Goal: Task Accomplishment & Management: Manage account settings

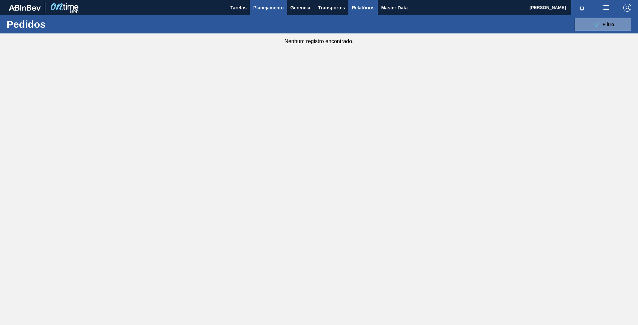
click at [358, 7] on span "Relatórios" at bounding box center [363, 8] width 23 height 8
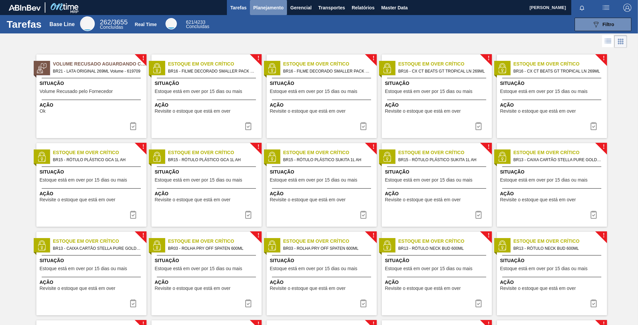
click at [271, 7] on span "Planejamento" at bounding box center [268, 8] width 30 height 8
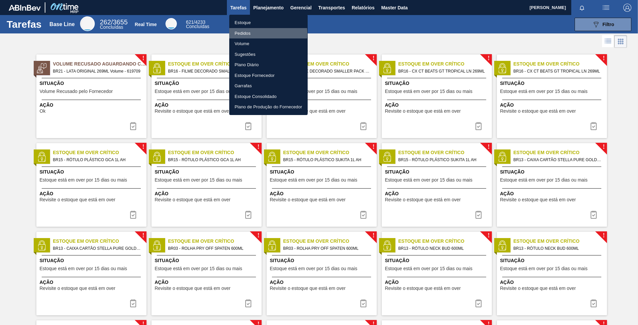
click at [243, 34] on li "Pedidos" at bounding box center [268, 33] width 78 height 11
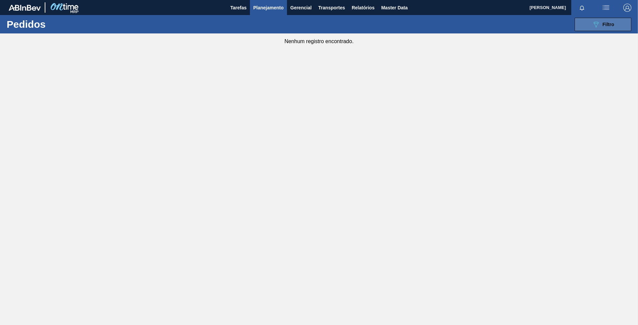
drag, startPoint x: 588, startPoint y: 31, endPoint x: 590, endPoint y: 24, distance: 7.2
click at [589, 30] on button "089F7B8B-B2A5-4AFE-B5C0-19BA573D28AC Filtro" at bounding box center [603, 24] width 57 height 13
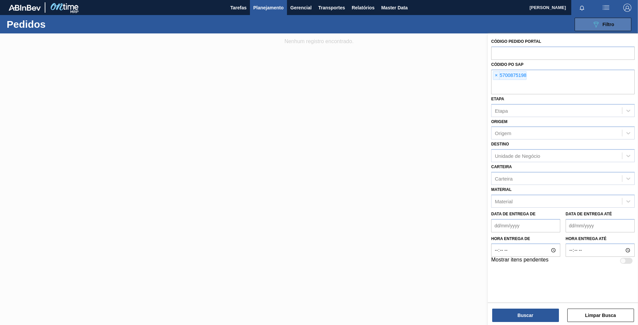
click at [590, 23] on button "089F7B8B-B2A5-4AFE-B5C0-19BA573D28AC Filtro" at bounding box center [603, 24] width 57 height 13
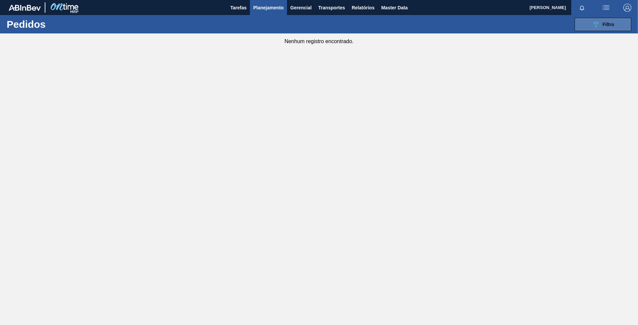
click at [589, 24] on button "089F7B8B-B2A5-4AFE-B5C0-19BA573D28AC Filtro" at bounding box center [603, 24] width 57 height 13
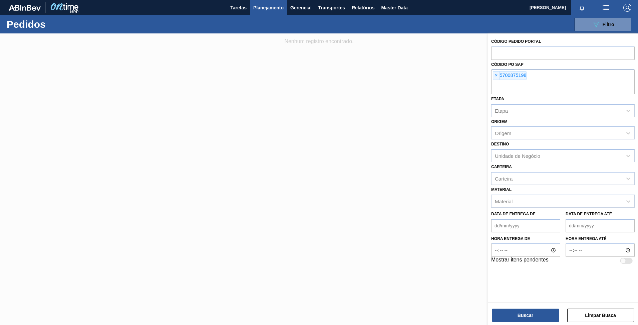
click at [494, 76] on span "×" at bounding box center [496, 75] width 6 height 8
drag, startPoint x: 494, startPoint y: 76, endPoint x: 507, endPoint y: 78, distance: 13.2
click at [507, 78] on div "× 5700875198" at bounding box center [510, 75] width 34 height 9
click at [495, 74] on span "×" at bounding box center [496, 75] width 6 height 8
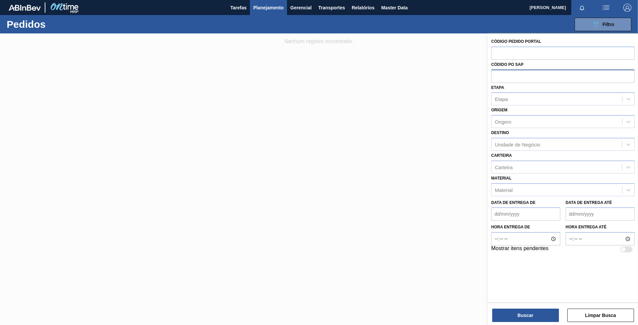
click at [499, 78] on input "text" at bounding box center [563, 75] width 144 height 13
type input "5800359147"
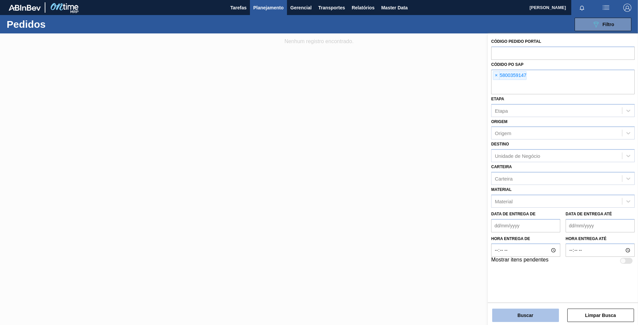
click at [525, 315] on button "Buscar" at bounding box center [525, 314] width 67 height 13
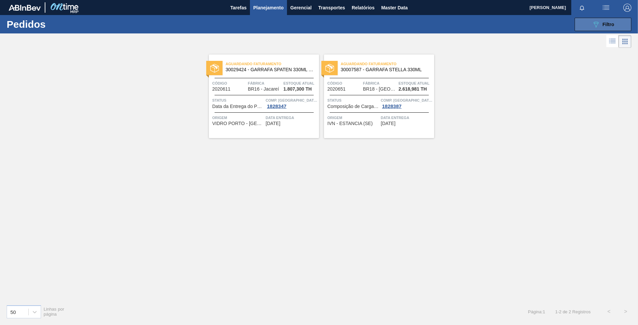
click at [579, 30] on button "089F7B8B-B2A5-4AFE-B5C0-19BA573D28AC Filtro" at bounding box center [603, 24] width 57 height 13
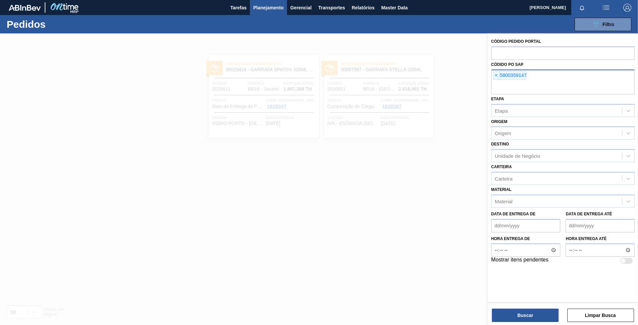
click at [524, 75] on div "× 5800359147" at bounding box center [510, 75] width 34 height 9
click at [523, 75] on div "× 5800359147" at bounding box center [510, 75] width 34 height 9
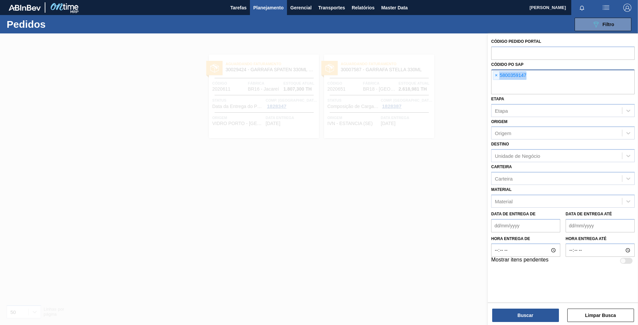
drag, startPoint x: 527, startPoint y: 75, endPoint x: 501, endPoint y: 77, distance: 26.5
click at [501, 77] on div "× 5800359147" at bounding box center [510, 75] width 34 height 9
click at [474, 140] on div at bounding box center [319, 195] width 638 height 325
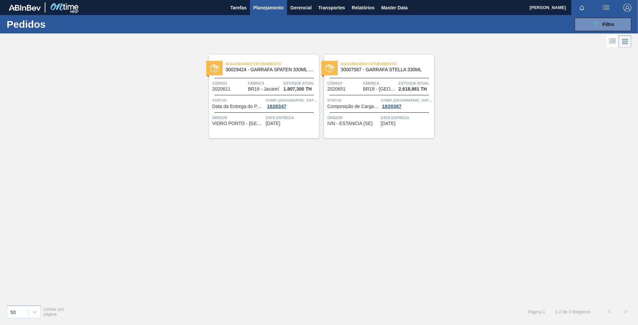
click at [627, 42] on icon at bounding box center [627, 41] width 1 height 1
click at [616, 42] on icon at bounding box center [613, 41] width 8 height 8
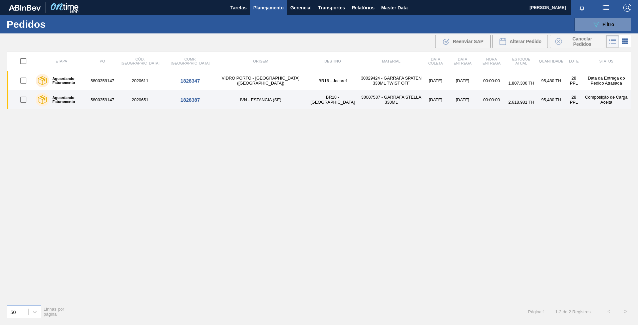
click at [115, 101] on td "5800359147" at bounding box center [102, 99] width 26 height 19
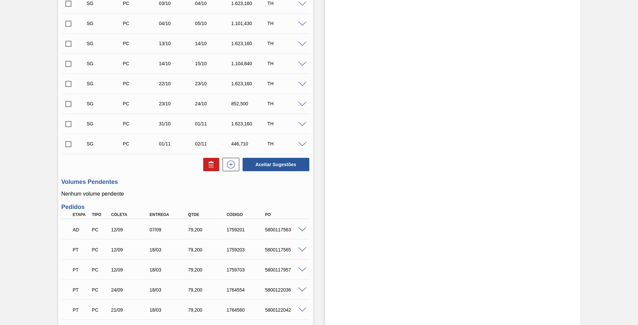
scroll to position [134, 0]
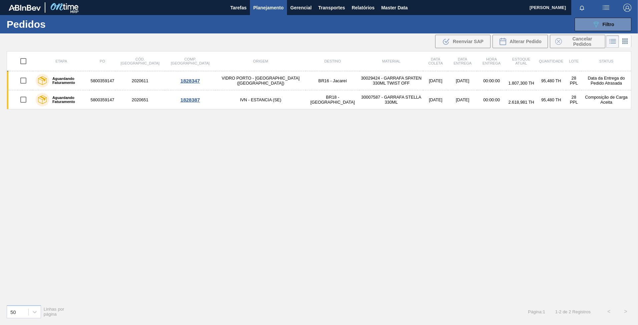
drag, startPoint x: 308, startPoint y: 141, endPoint x: 274, endPoint y: 149, distance: 33.9
click at [274, 149] on div "Etapa PO Cód. Pedido Comp. Carga Origem Destino Material Data coleta Data entre…" at bounding box center [319, 175] width 625 height 248
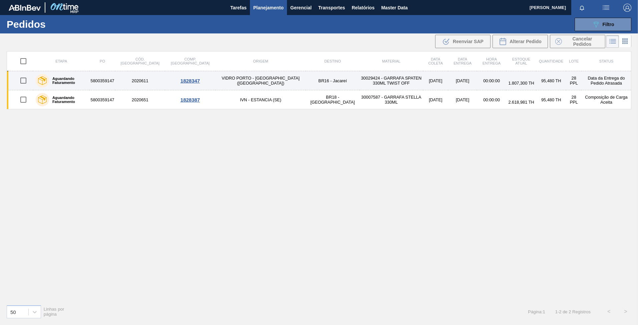
click at [21, 82] on input "checkbox" at bounding box center [23, 80] width 14 height 14
click at [22, 80] on input "checkbox" at bounding box center [23, 80] width 14 height 14
checkbox input "false"
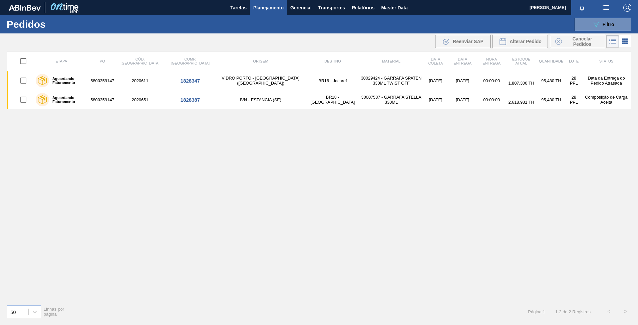
click at [212, 168] on div "Etapa PO Cód. Pedido Comp. Carga Origem Destino Material Data coleta Data entre…" at bounding box center [319, 175] width 625 height 248
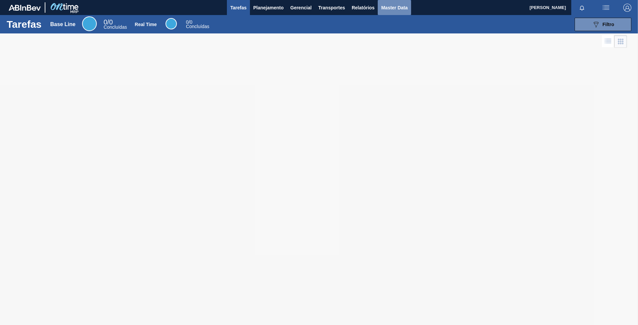
click at [393, 8] on span "Master Data" at bounding box center [394, 8] width 26 height 8
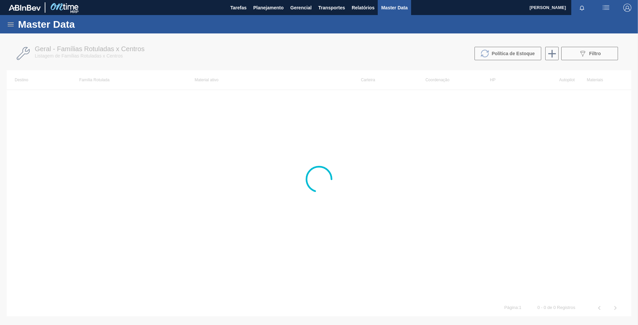
click at [9, 20] on icon at bounding box center [11, 24] width 8 height 8
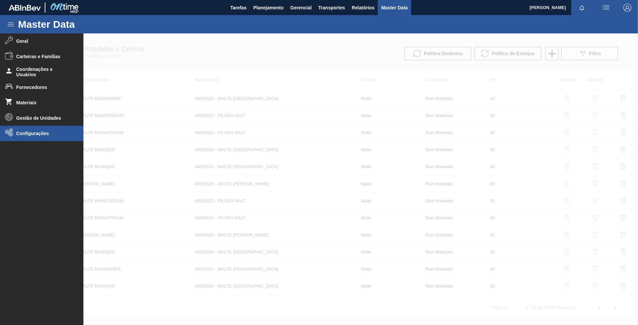
click at [23, 131] on span "Configurações" at bounding box center [43, 133] width 55 height 5
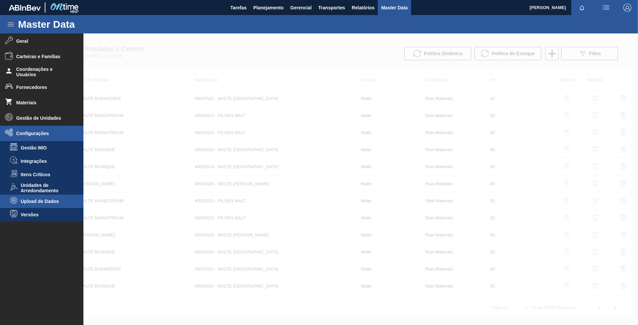
click at [62, 201] on span "Upload de Dados" at bounding box center [46, 200] width 51 height 5
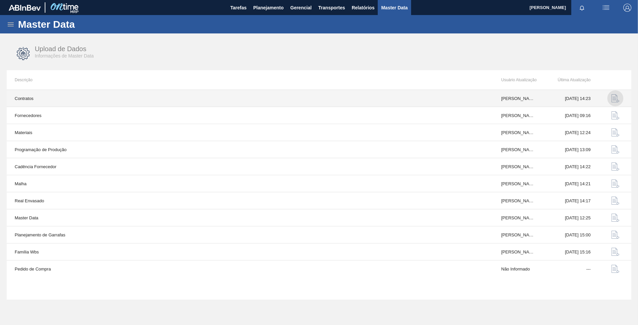
click at [612, 99] on img "button" at bounding box center [616, 98] width 8 height 8
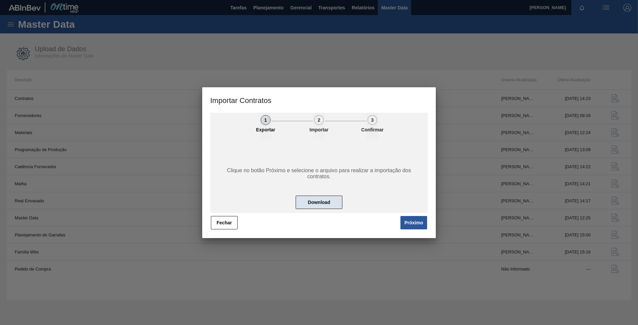
click at [337, 199] on button "Download" at bounding box center [319, 201] width 47 height 13
click at [226, 219] on button "Fechar" at bounding box center [224, 222] width 27 height 13
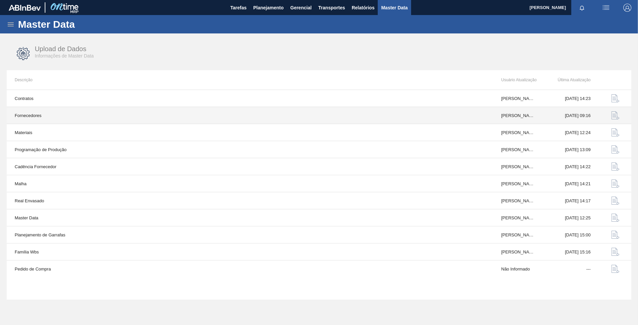
click at [23, 131] on td "Materiais" at bounding box center [250, 132] width 487 height 17
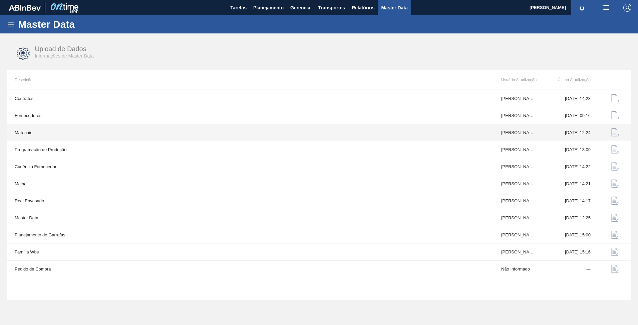
click at [612, 131] on img "button" at bounding box center [616, 132] width 8 height 8
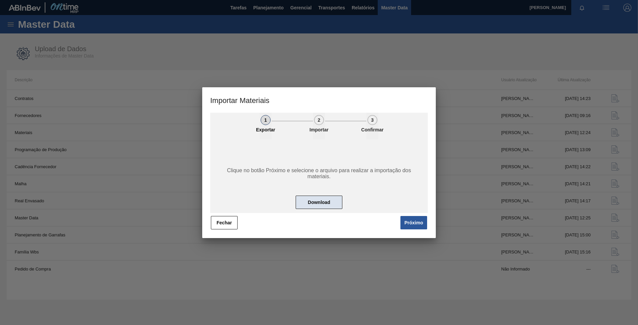
click at [323, 203] on button "Download" at bounding box center [319, 201] width 47 height 13
click at [226, 222] on button "Fechar" at bounding box center [224, 222] width 27 height 13
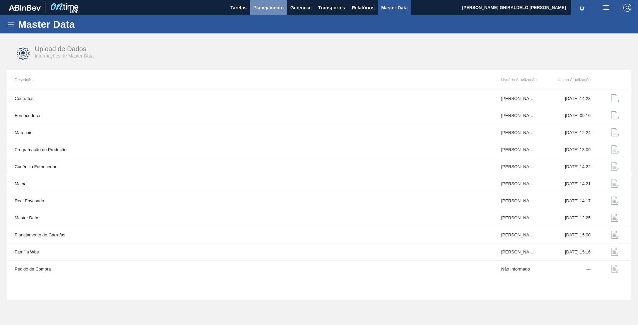
click at [261, 11] on span "Planejamento" at bounding box center [268, 8] width 30 height 8
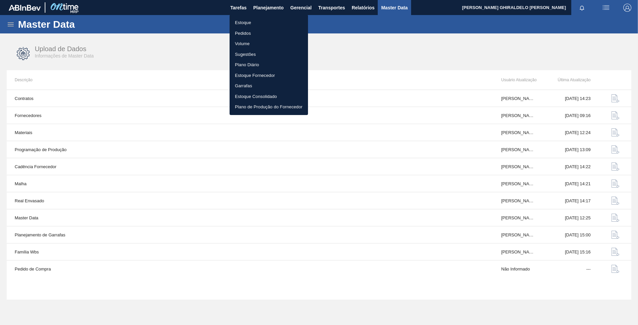
click at [242, 32] on li "Pedidos" at bounding box center [269, 33] width 78 height 11
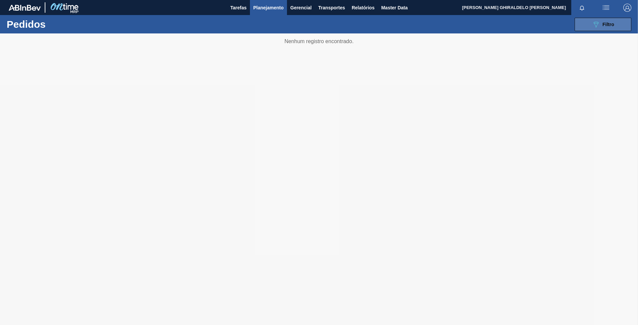
click at [610, 25] on span "Filtro" at bounding box center [609, 24] width 12 height 5
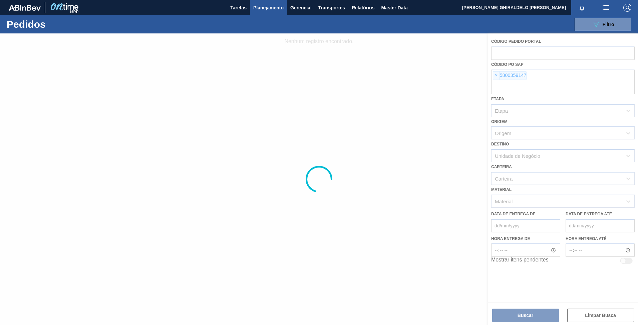
click at [499, 73] on div at bounding box center [319, 178] width 638 height 291
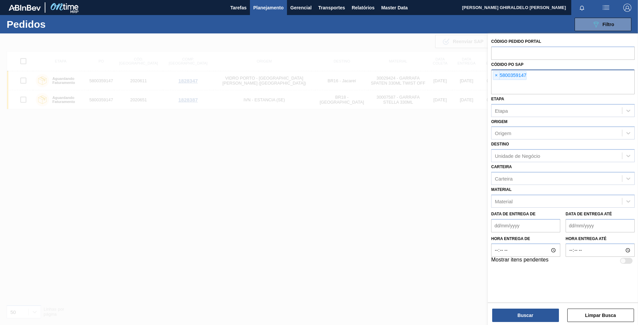
click at [499, 77] on span "×" at bounding box center [496, 75] width 6 height 8
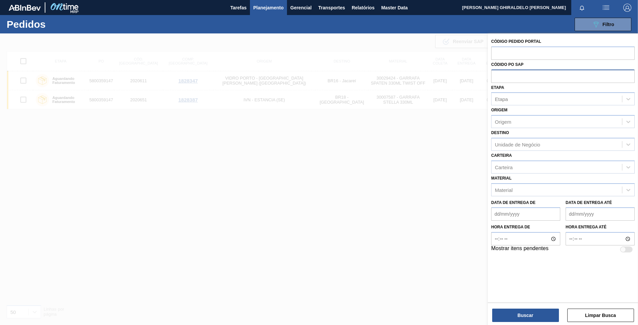
paste input "5800317399"
type input "5800317399"
click at [531, 313] on button "Buscar" at bounding box center [525, 314] width 67 height 13
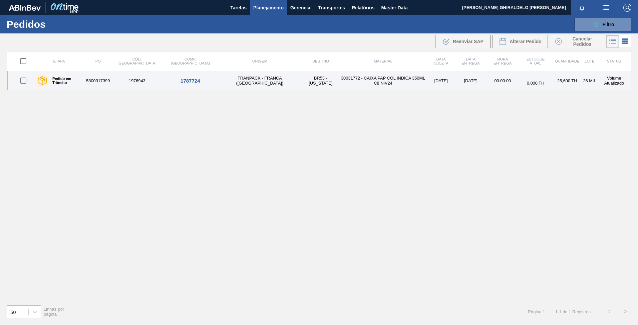
click at [340, 84] on td "30031772 - CAIXA PAP COL INDICA 350ML C8 NIV24" at bounding box center [384, 80] width 88 height 19
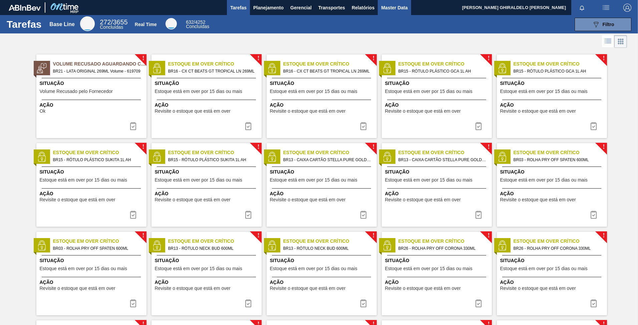
drag, startPoint x: 386, startPoint y: 6, endPoint x: 380, endPoint y: 8, distance: 6.4
click at [385, 7] on span "Master Data" at bounding box center [394, 8] width 26 height 8
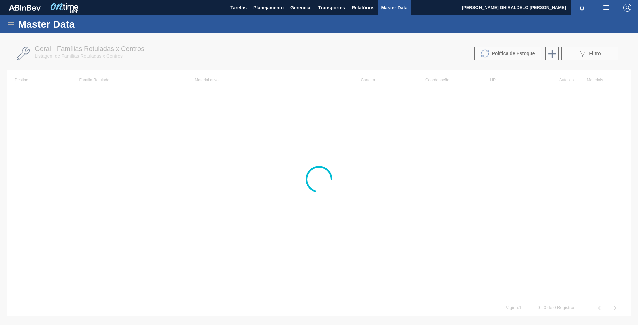
click at [8, 26] on icon at bounding box center [11, 24] width 6 height 4
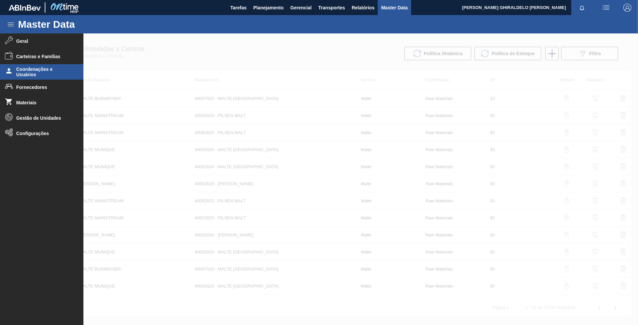
click at [47, 72] on span "Coordenações e Usuários" at bounding box center [43, 71] width 55 height 11
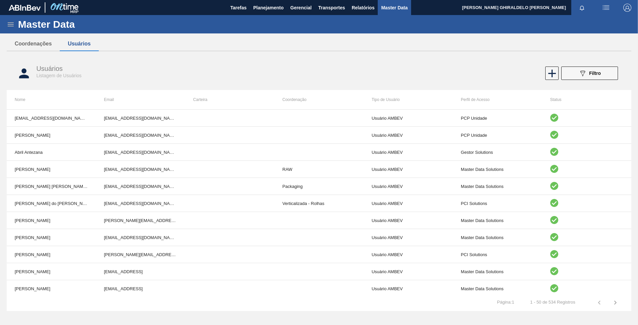
drag, startPoint x: 9, startPoint y: 23, endPoint x: 14, endPoint y: 29, distance: 7.8
click at [10, 24] on icon at bounding box center [11, 24] width 8 height 8
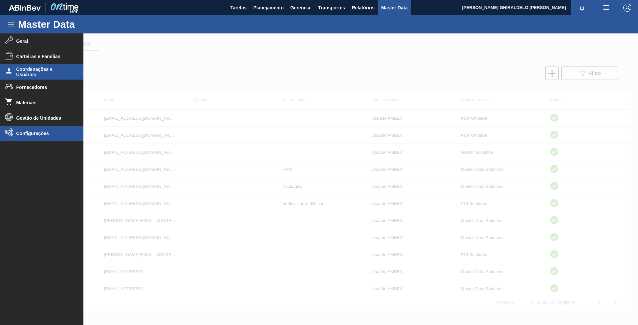
click at [21, 132] on span "Configurações" at bounding box center [43, 133] width 55 height 5
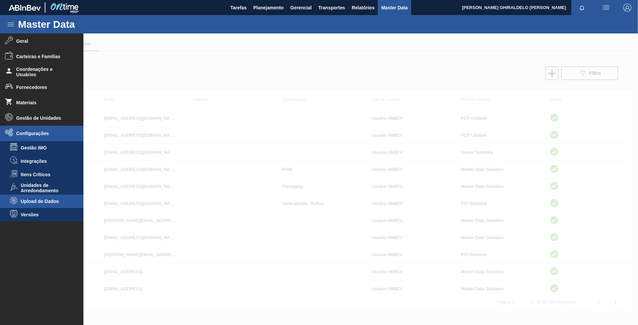
click at [53, 204] on li "Upload de Dados" at bounding box center [41, 200] width 83 height 13
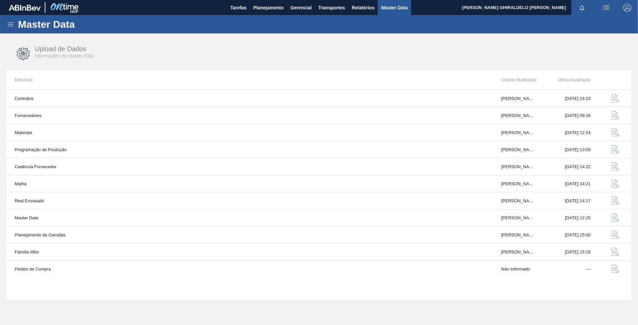
drag, startPoint x: 388, startPoint y: 9, endPoint x: 327, endPoint y: 28, distance: 64.4
click at [388, 9] on span "Master Data" at bounding box center [394, 8] width 26 height 8
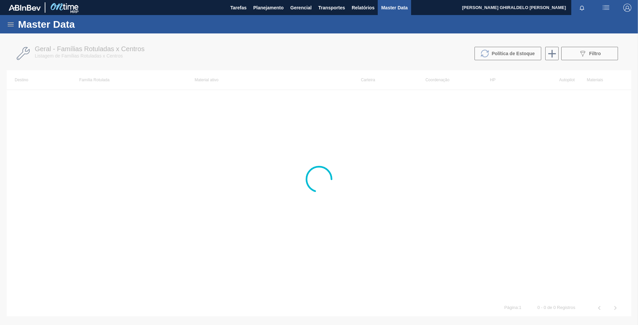
click at [10, 23] on icon at bounding box center [11, 24] width 6 height 4
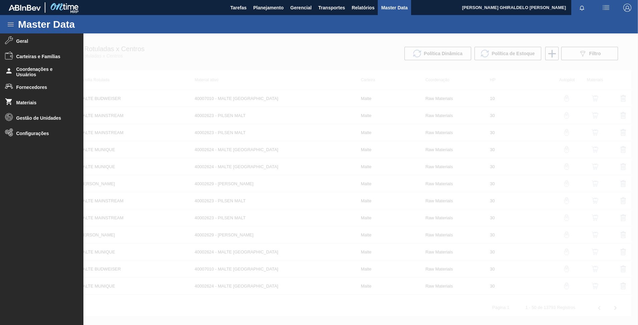
click at [37, 131] on span "Configurações" at bounding box center [43, 133] width 55 height 5
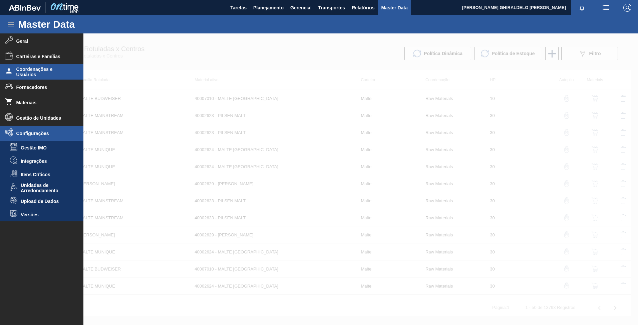
click at [43, 71] on span "Coordenações e Usuários" at bounding box center [43, 71] width 55 height 11
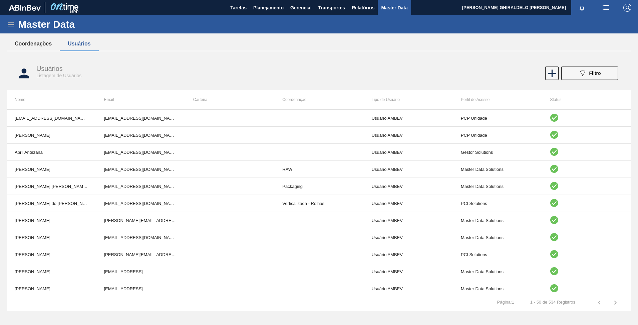
click at [40, 49] on button "Coordenações" at bounding box center [33, 44] width 53 height 14
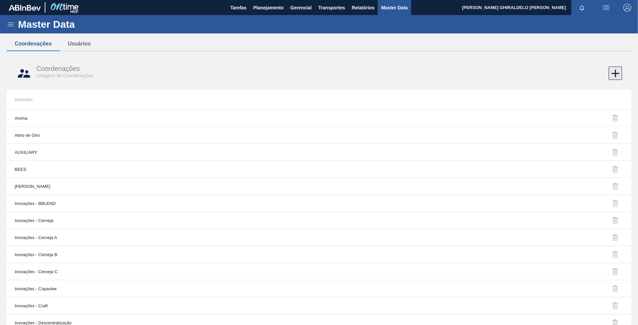
click at [615, 70] on icon at bounding box center [616, 73] width 8 height 8
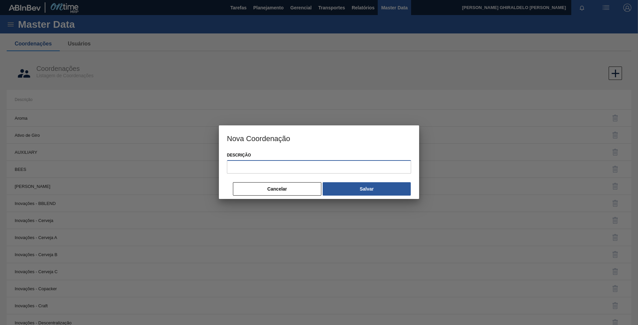
drag, startPoint x: 252, startPoint y: 170, endPoint x: 248, endPoint y: 166, distance: 5.4
click at [252, 170] on input "Descrição" at bounding box center [319, 166] width 184 height 13
type input "Red Bull"
click at [277, 192] on button "Cancelar" at bounding box center [277, 188] width 88 height 13
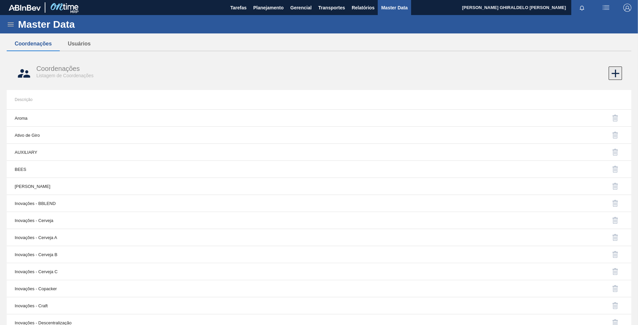
click at [613, 74] on icon at bounding box center [615, 73] width 13 height 13
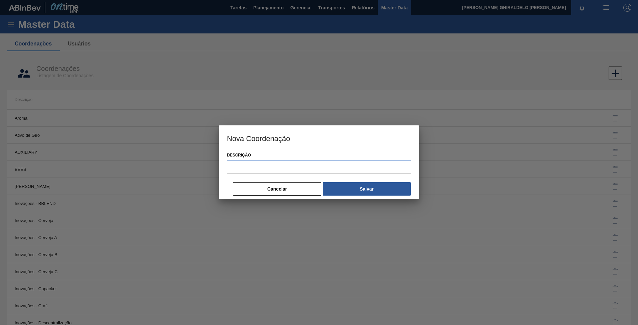
drag, startPoint x: 313, startPoint y: 159, endPoint x: 307, endPoint y: 162, distance: 6.4
click at [311, 160] on div "Descrição" at bounding box center [319, 161] width 184 height 23
click at [304, 164] on input "Descrição" at bounding box center [319, 166] width 184 height 13
type input "Red Bull"
click at [346, 192] on button "Salvar" at bounding box center [367, 188] width 88 height 13
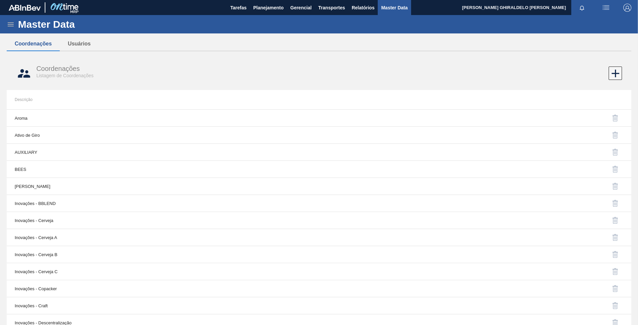
click at [160, 76] on div "Coordenações Listagem de Coordenações" at bounding box center [183, 72] width 295 height 14
click at [9, 23] on icon at bounding box center [11, 24] width 8 height 8
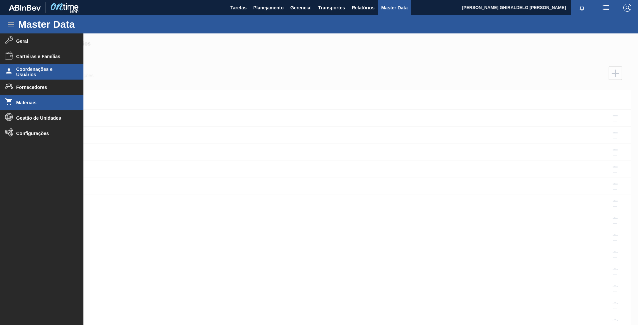
click at [36, 99] on li "Materiais" at bounding box center [41, 102] width 83 height 15
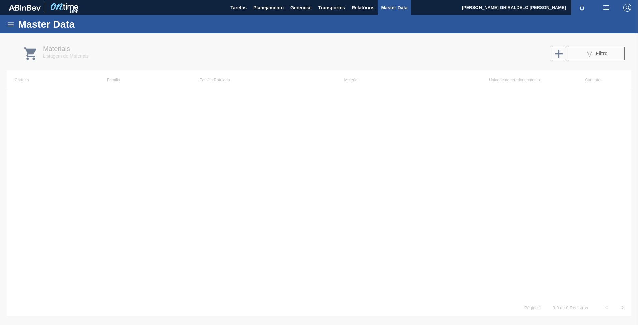
click at [12, 24] on icon at bounding box center [11, 24] width 6 height 4
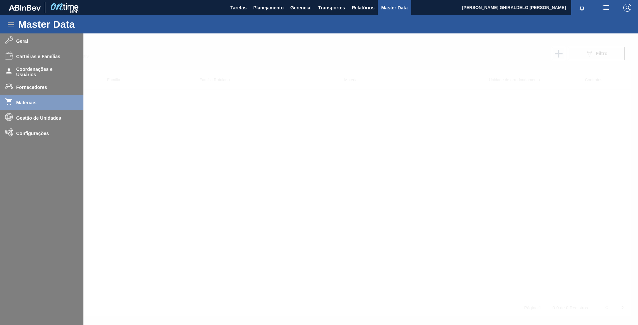
click at [41, 55] on div at bounding box center [319, 178] width 638 height 291
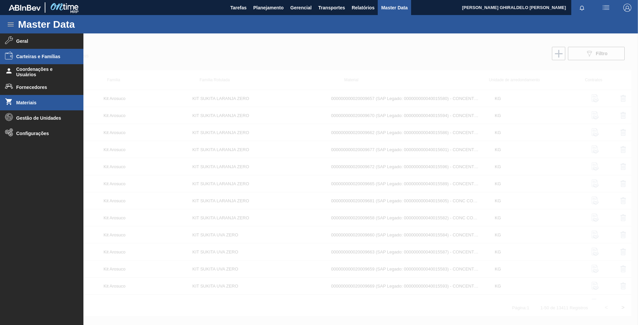
click at [39, 58] on span "Carteiras e Famílias" at bounding box center [43, 56] width 55 height 5
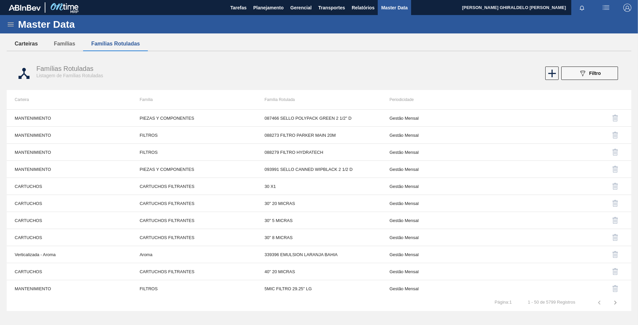
click at [27, 43] on button "Carteiras" at bounding box center [26, 44] width 39 height 14
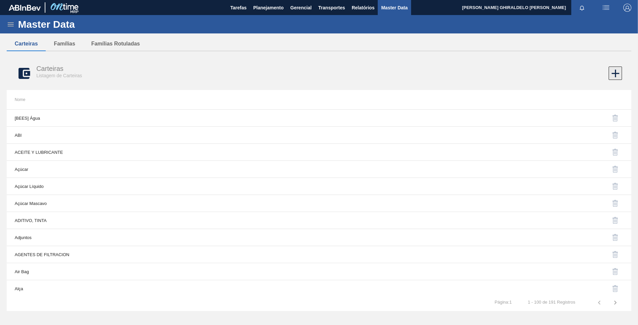
click at [610, 73] on icon at bounding box center [615, 73] width 13 height 13
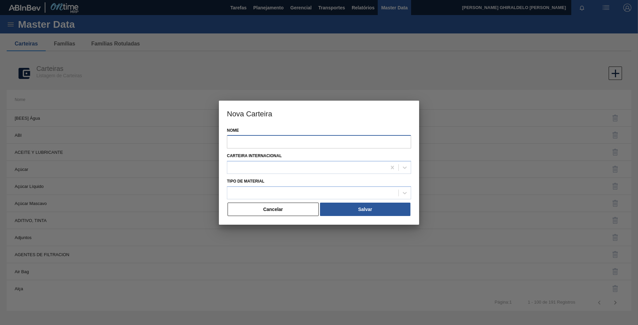
click at [253, 146] on input "Nome" at bounding box center [319, 141] width 184 height 13
click at [236, 164] on div at bounding box center [306, 168] width 159 height 10
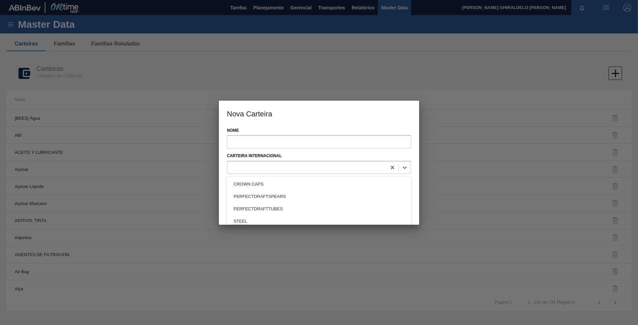
click at [268, 156] on label "Carteira Internacional" at bounding box center [254, 155] width 55 height 5
click at [231, 165] on Internacional "Carteira Internacional" at bounding box center [231, 168] width 1 height 6
click at [258, 196] on div at bounding box center [312, 193] width 171 height 10
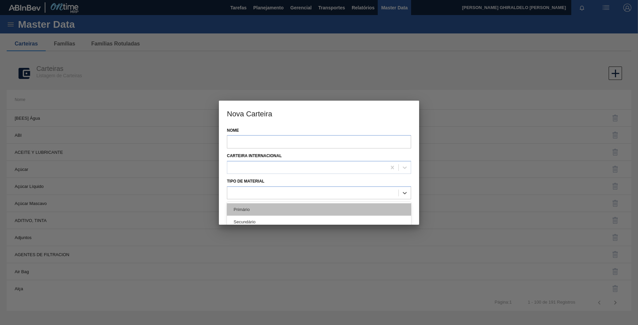
click at [255, 211] on div "Primário" at bounding box center [319, 209] width 184 height 12
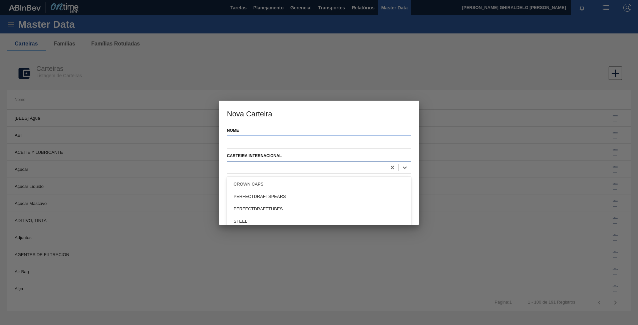
click at [261, 166] on div at bounding box center [306, 168] width 159 height 10
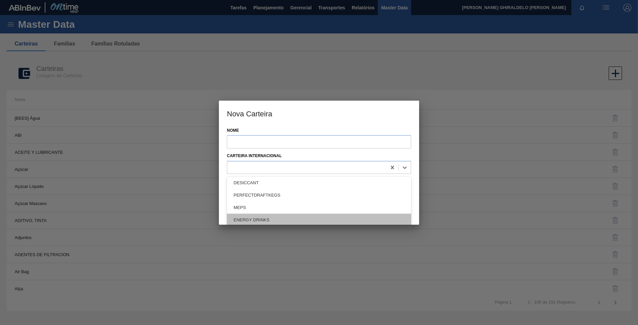
click at [252, 220] on div "ENERGY DRINKS" at bounding box center [319, 219] width 184 height 12
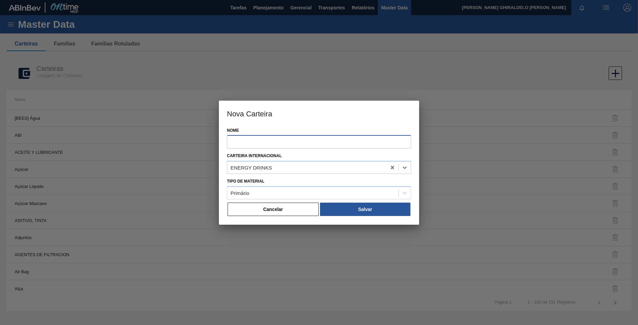
click at [241, 145] on input "Nome" at bounding box center [319, 141] width 184 height 13
type input "Red Bull"
click at [393, 169] on icon at bounding box center [392, 167] width 7 height 7
click at [283, 155] on div "Carteira Internacional" at bounding box center [319, 162] width 184 height 23
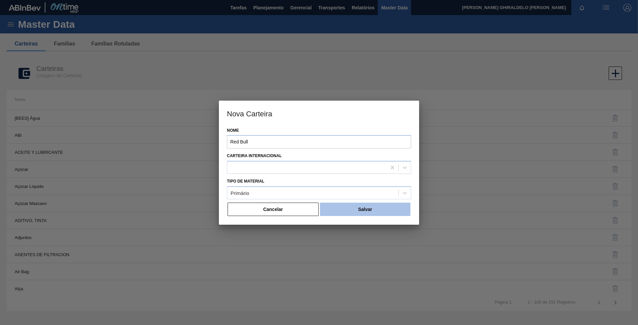
click at [345, 211] on button "Salvar" at bounding box center [365, 208] width 90 height 13
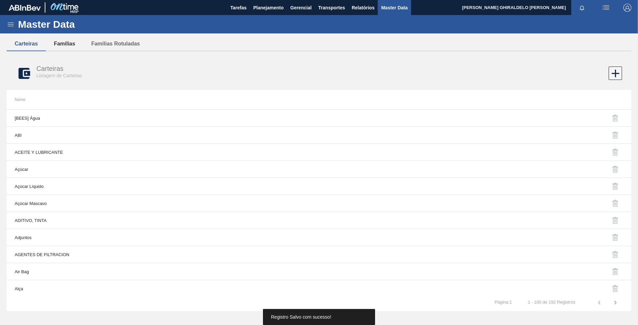
click at [71, 49] on button "Famílias" at bounding box center [64, 44] width 37 height 14
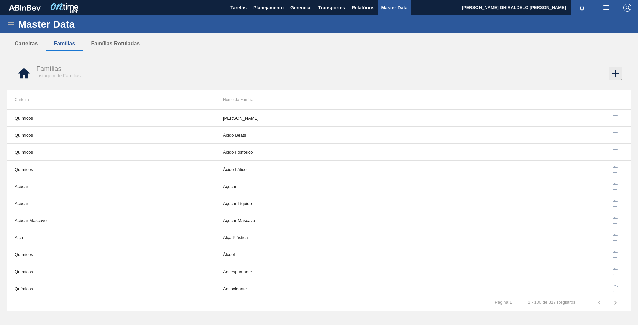
click at [613, 75] on icon at bounding box center [615, 73] width 13 height 13
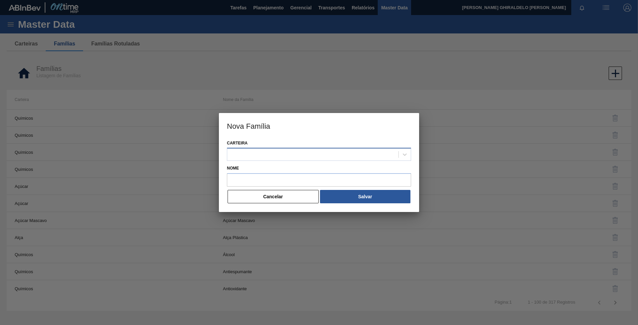
click at [306, 156] on div at bounding box center [312, 155] width 171 height 10
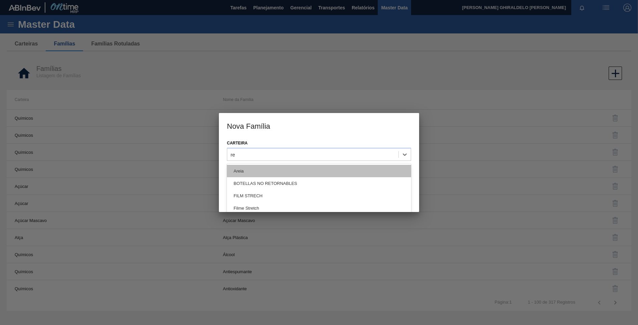
type input "red"
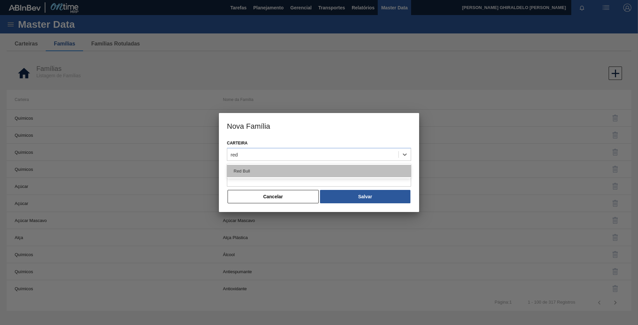
click at [280, 169] on div "Red Bull" at bounding box center [319, 171] width 184 height 12
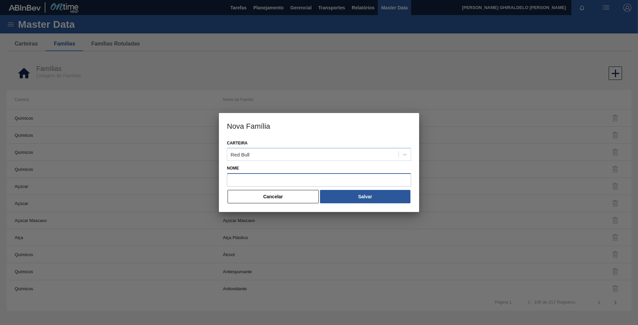
click at [270, 179] on input "Nome" at bounding box center [319, 179] width 184 height 13
type input "Red Bull"
click at [353, 193] on button "Salvar" at bounding box center [365, 196] width 90 height 13
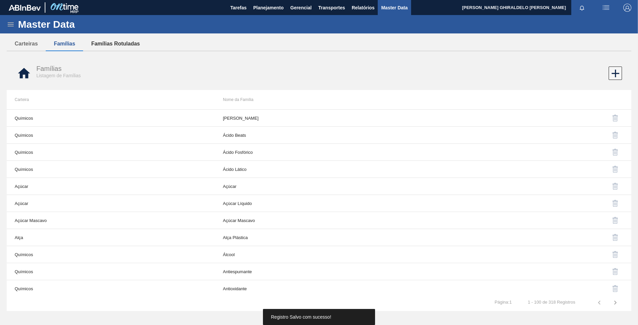
click at [103, 45] on button "Famílias Rotuladas" at bounding box center [115, 44] width 65 height 14
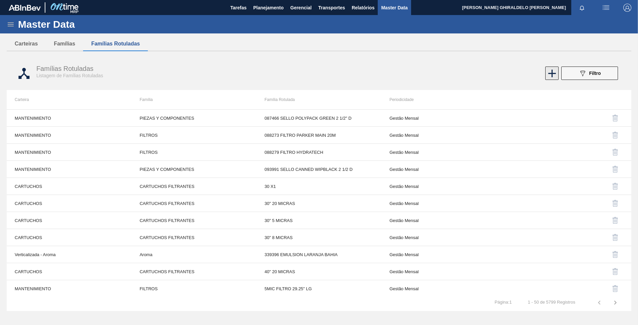
click at [547, 75] on icon at bounding box center [552, 73] width 13 height 13
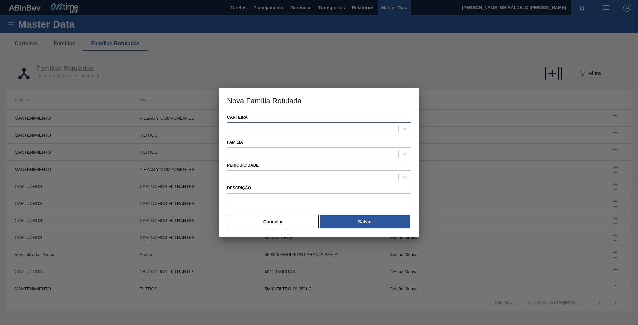
click at [271, 128] on div at bounding box center [312, 129] width 171 height 10
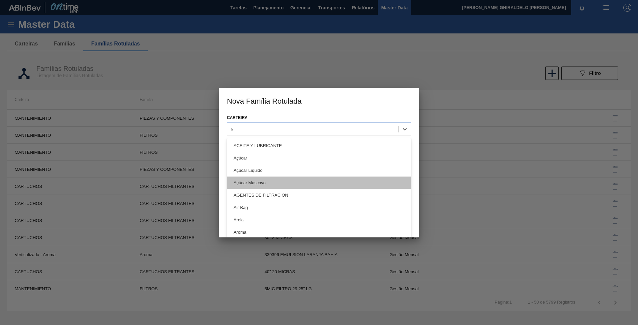
type input "red"
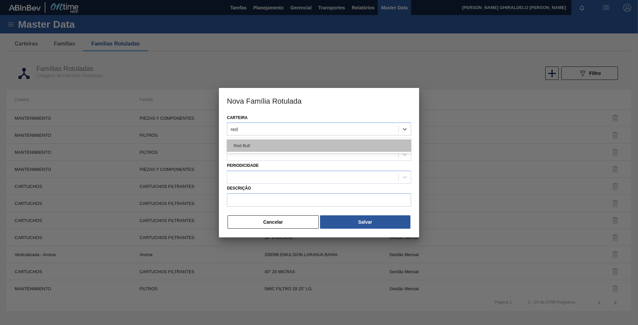
click at [254, 147] on div "Red Bull" at bounding box center [319, 145] width 184 height 12
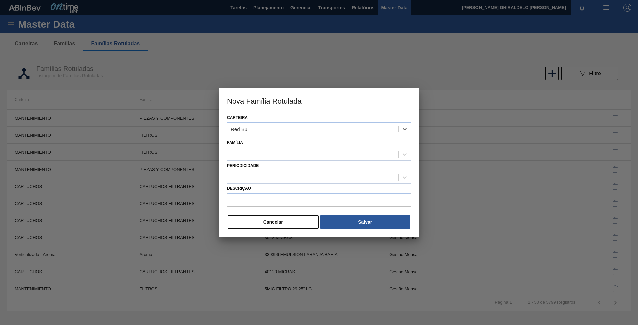
click at [258, 153] on div at bounding box center [312, 155] width 171 height 10
type input "red"
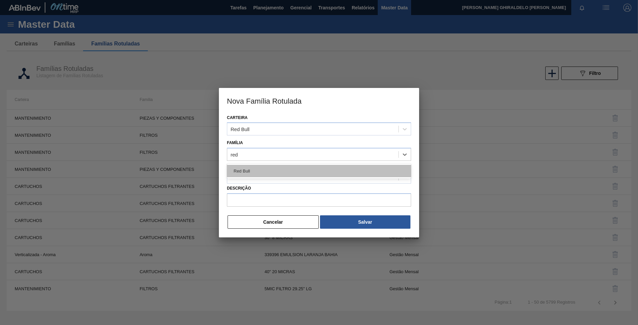
click at [257, 168] on div "Red Bull" at bounding box center [319, 171] width 184 height 12
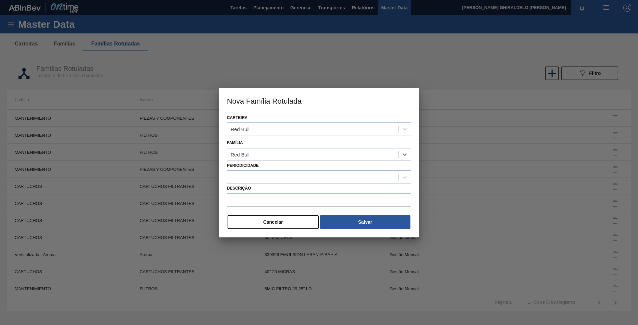
click at [255, 180] on div at bounding box center [312, 177] width 171 height 10
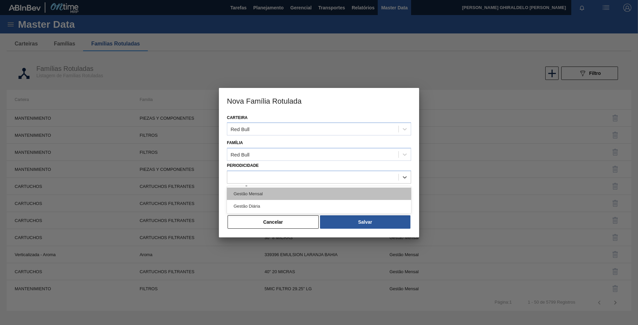
click at [253, 195] on div "Gestão Mensal" at bounding box center [319, 193] width 184 height 12
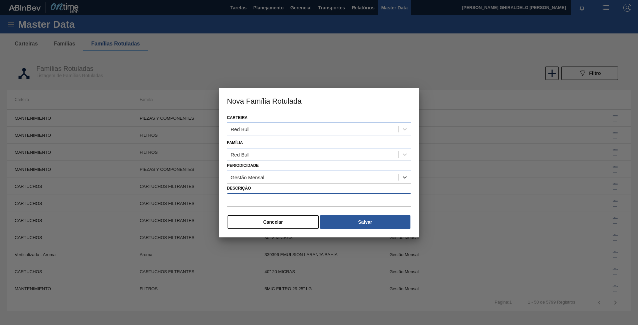
click at [249, 198] on input "Descrição" at bounding box center [319, 199] width 184 height 13
click at [234, 201] on input "Descrição" at bounding box center [319, 199] width 184 height 13
click at [232, 210] on div "Carteira Red Bull Família Red Bull Periodicidade Gestão Mensal Descrição Cancel…" at bounding box center [319, 175] width 200 height 124
click at [261, 203] on input "Descrição" at bounding box center [319, 199] width 184 height 13
click at [237, 198] on input "Descrição" at bounding box center [319, 199] width 184 height 13
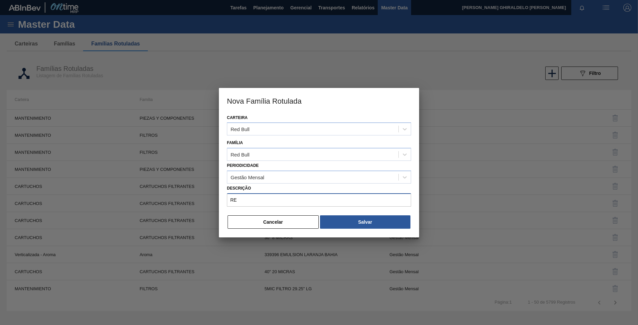
type input "R"
type input "Red Bull"
click at [265, 201] on input "Red Bull" at bounding box center [319, 199] width 184 height 13
click at [299, 205] on input "Red Bull" at bounding box center [319, 199] width 184 height 13
drag, startPoint x: 258, startPoint y: 202, endPoint x: 198, endPoint y: 197, distance: 60.3
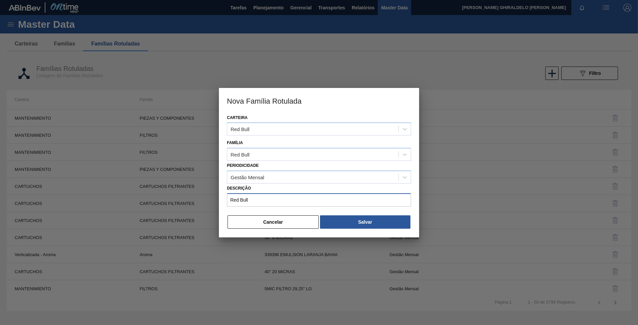
click at [199, 197] on div "Nova Família Rotulada Carteira Red Bull Família Red Bull Periodicidade Gestão M…" at bounding box center [319, 162] width 638 height 325
paste input "[PERSON_NAME] BR LATA 250ML SIX PACK NPAL"
type input "RED BULL BR LATA 250ML SIX PACK NPAL"
click at [350, 221] on button "Salvar" at bounding box center [365, 221] width 90 height 13
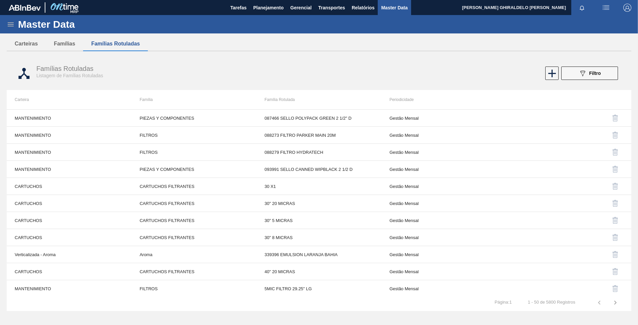
click at [9, 24] on icon at bounding box center [11, 24] width 8 height 8
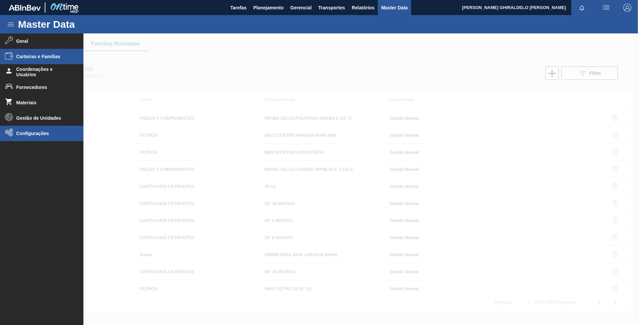
click at [28, 137] on li "Configurações" at bounding box center [41, 133] width 83 height 15
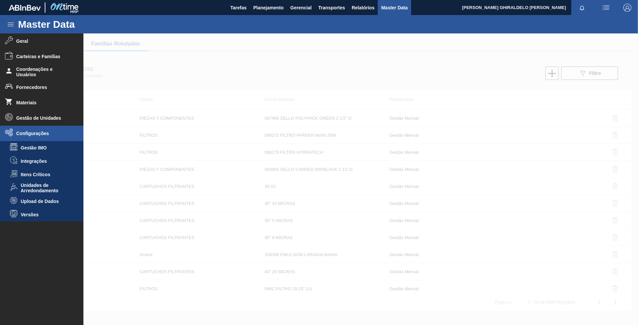
click at [33, 200] on span "Upload de Dados" at bounding box center [46, 200] width 51 height 5
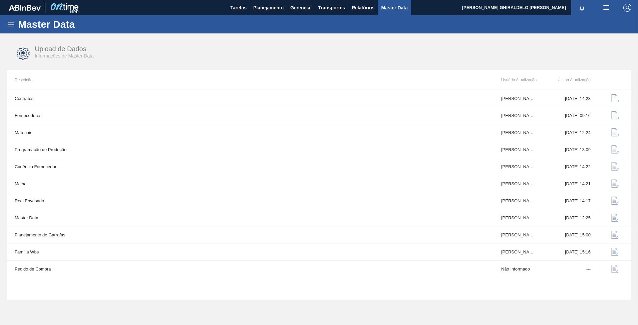
click at [11, 23] on icon at bounding box center [11, 24] width 8 height 8
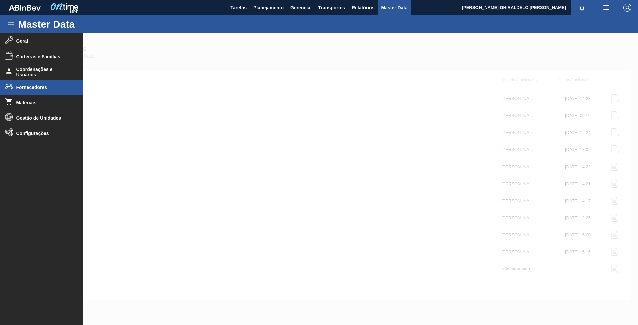
click at [41, 83] on li "Fornecedores" at bounding box center [41, 86] width 83 height 15
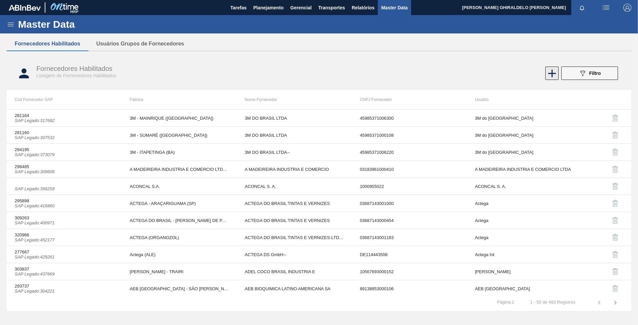
click at [555, 74] on icon at bounding box center [552, 73] width 13 height 13
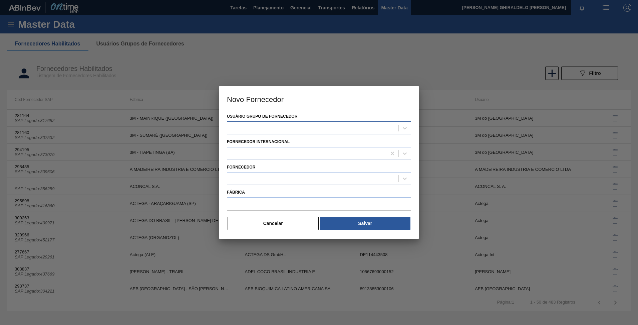
click at [354, 129] on div at bounding box center [312, 128] width 171 height 10
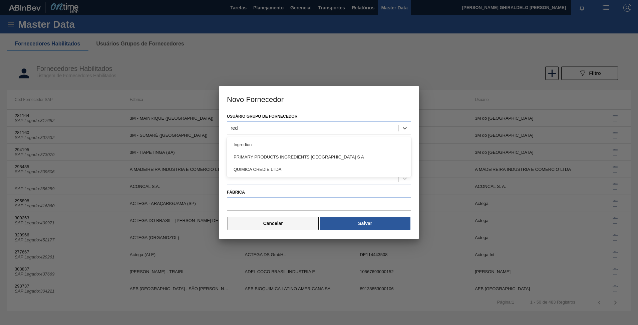
type Fornecedor "red"
click at [285, 222] on button "Cancelar" at bounding box center [273, 222] width 91 height 13
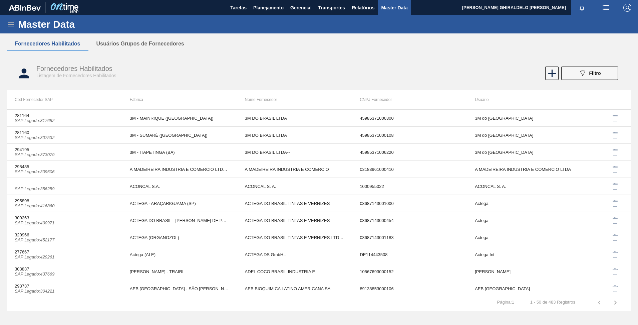
click at [287, 69] on div "Fornecedores Habilitados Listagem de Fornecedores Habilitados" at bounding box center [183, 72] width 295 height 14
click at [14, 27] on icon at bounding box center [11, 24] width 8 height 8
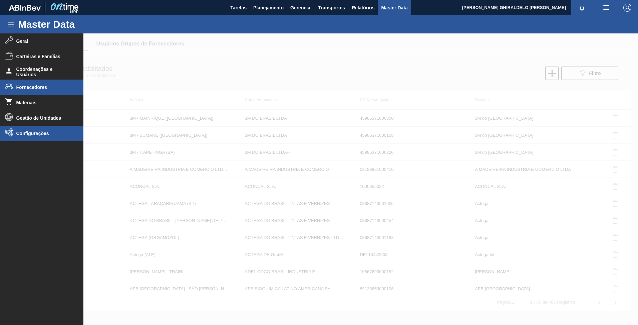
click at [23, 135] on span "Configurações" at bounding box center [43, 133] width 55 height 5
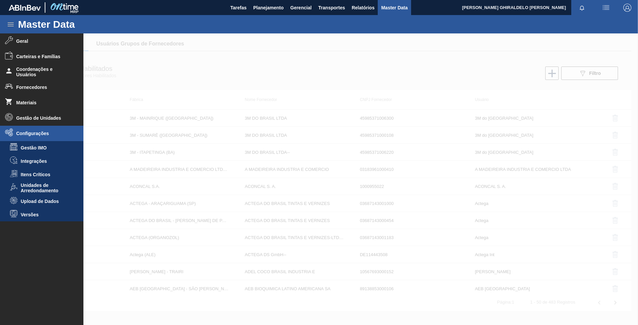
click at [40, 199] on span "Upload de Dados" at bounding box center [46, 200] width 51 height 5
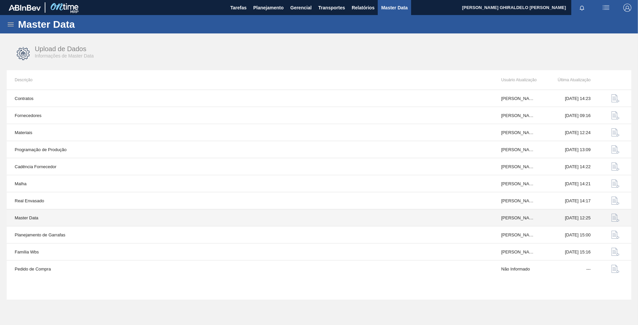
click at [612, 217] on img "button" at bounding box center [616, 217] width 8 height 8
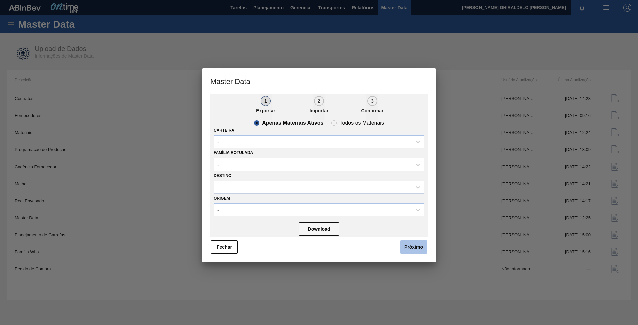
click at [412, 243] on button "Próximo" at bounding box center [414, 246] width 27 height 13
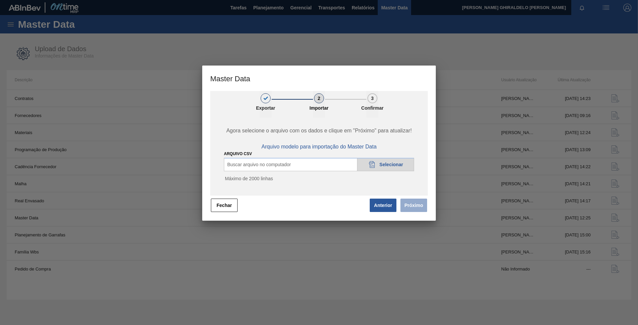
click at [379, 163] on div "20DAD902-3625-4257-8FDA-0C0CB19E2A3D Selecionar" at bounding box center [385, 164] width 57 height 13
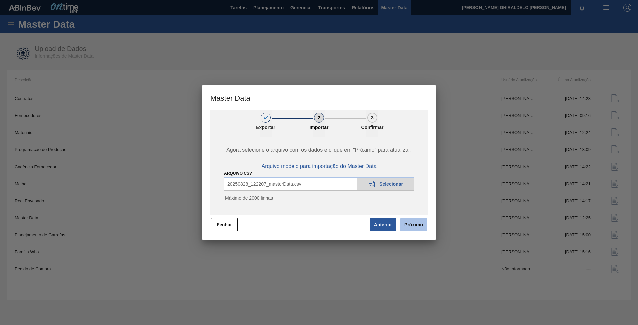
click at [420, 224] on button "Próximo" at bounding box center [414, 224] width 27 height 13
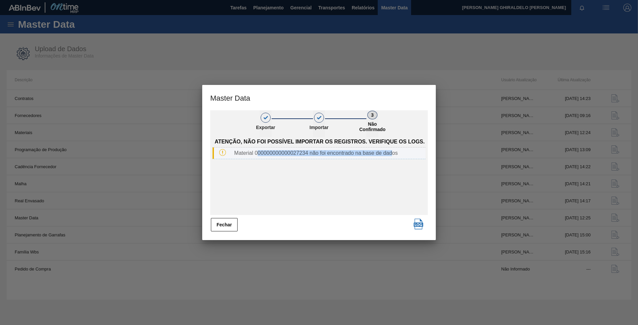
drag, startPoint x: 258, startPoint y: 153, endPoint x: 392, endPoint y: 154, distance: 134.2
click at [392, 154] on div "Material 000000000000027234 não foi encontrado na base de dados" at bounding box center [329, 153] width 194 height 6
drag, startPoint x: 392, startPoint y: 154, endPoint x: 377, endPoint y: 181, distance: 30.8
click at [377, 181] on div "Atenção, não foi possível importar os registros. Verifique os logs. Material 00…" at bounding box center [319, 176] width 218 height 78
drag, startPoint x: 308, startPoint y: 152, endPoint x: 292, endPoint y: 153, distance: 15.1
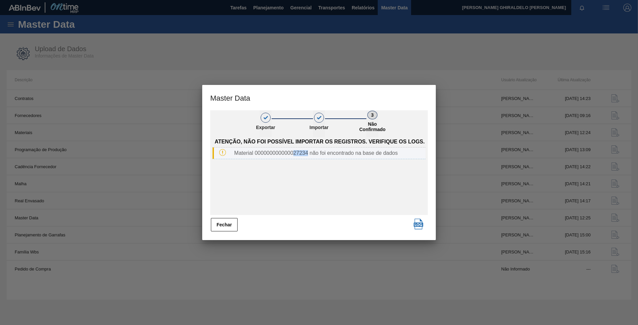
click at [292, 153] on div "Material 000000000000027234 não foi encontrado na base de dados" at bounding box center [329, 153] width 194 height 6
drag, startPoint x: 292, startPoint y: 153, endPoint x: 295, endPoint y: 170, distance: 16.9
click at [295, 170] on div "Atenção, não foi possível importar os registros. Verifique os logs. Material 00…" at bounding box center [319, 176] width 218 height 78
drag, startPoint x: 308, startPoint y: 152, endPoint x: 294, endPoint y: 155, distance: 14.3
click at [294, 155] on div "Material 000000000000027234 não foi encontrado na base de dados" at bounding box center [329, 153] width 194 height 6
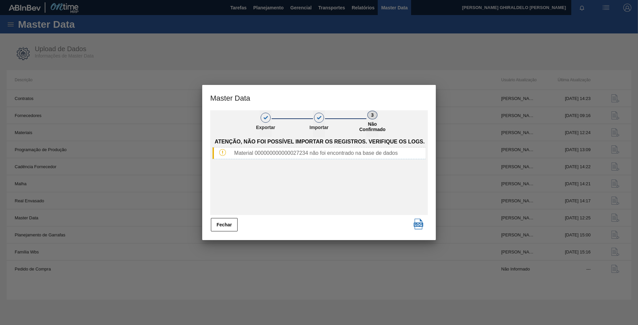
drag, startPoint x: 294, startPoint y: 155, endPoint x: 289, endPoint y: 166, distance: 11.8
click at [289, 166] on div "Atenção, não foi possível importar os registros. Verifique os logs. Material 00…" at bounding box center [319, 176] width 218 height 78
drag, startPoint x: 308, startPoint y: 153, endPoint x: 294, endPoint y: 156, distance: 13.6
click at [294, 156] on div "Material 000000000000027234 não foi encontrado na base de dados" at bounding box center [319, 153] width 213 height 12
drag, startPoint x: 294, startPoint y: 156, endPoint x: 294, endPoint y: 172, distance: 15.7
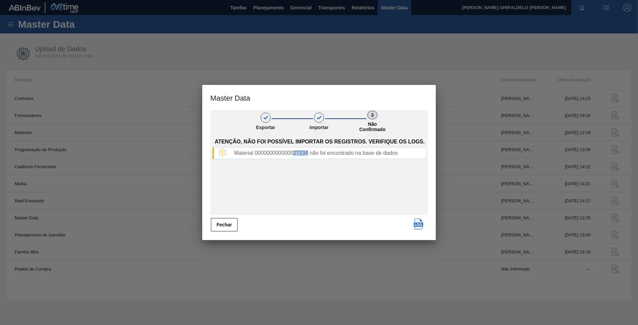
click at [294, 172] on div "Atenção, não foi possível importar os registros. Verifique os logs. Material 00…" at bounding box center [319, 176] width 218 height 78
click at [231, 221] on button "Fechar" at bounding box center [224, 224] width 27 height 13
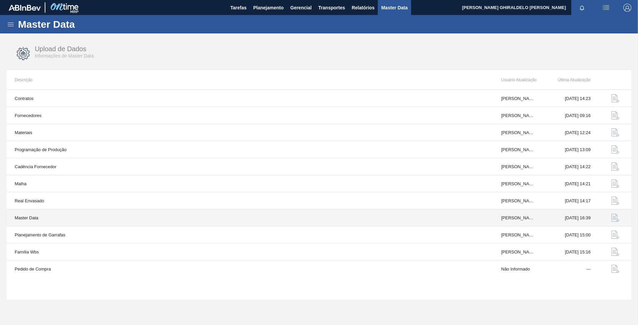
click at [616, 215] on img "button" at bounding box center [616, 217] width 8 height 8
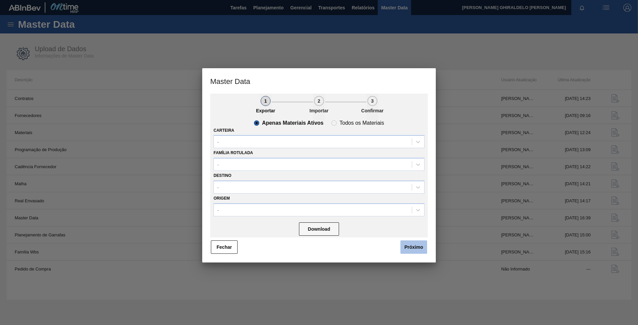
click at [410, 248] on button "Próximo" at bounding box center [414, 246] width 27 height 13
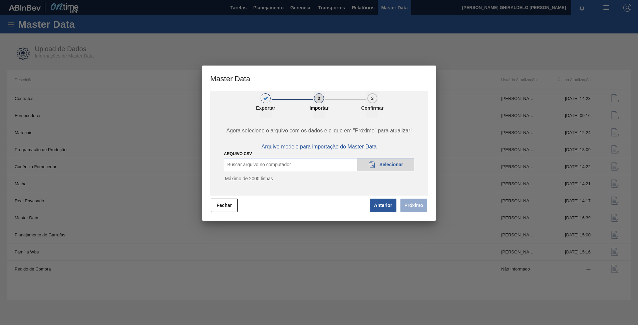
click at [394, 167] on span "Selecionar" at bounding box center [392, 164] width 24 height 5
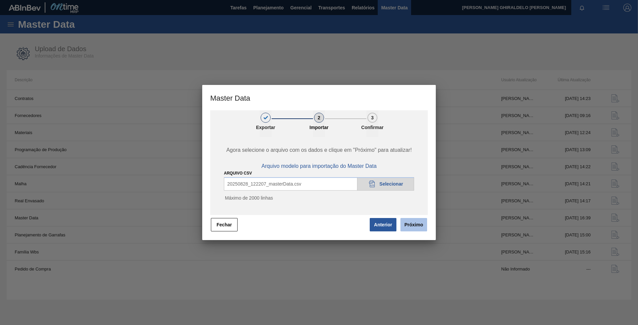
click at [416, 224] on button "Próximo" at bounding box center [414, 224] width 27 height 13
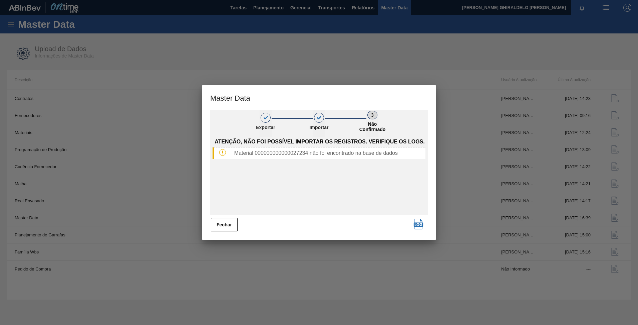
click at [224, 224] on button "Fechar" at bounding box center [224, 224] width 27 height 13
